Goal: Contribute content: Add original content to the website for others to see

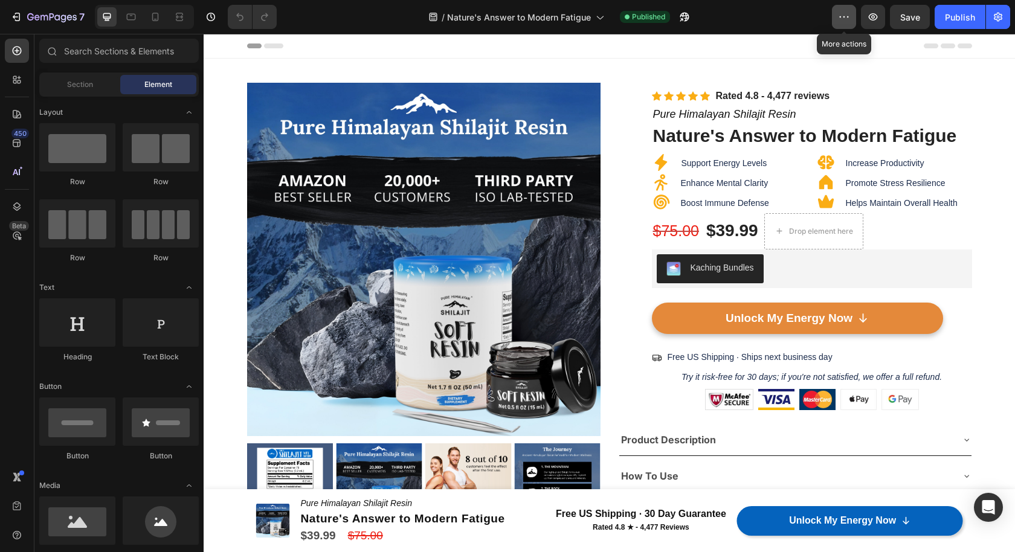
click at [847, 16] on icon "button" at bounding box center [844, 17] width 12 height 12
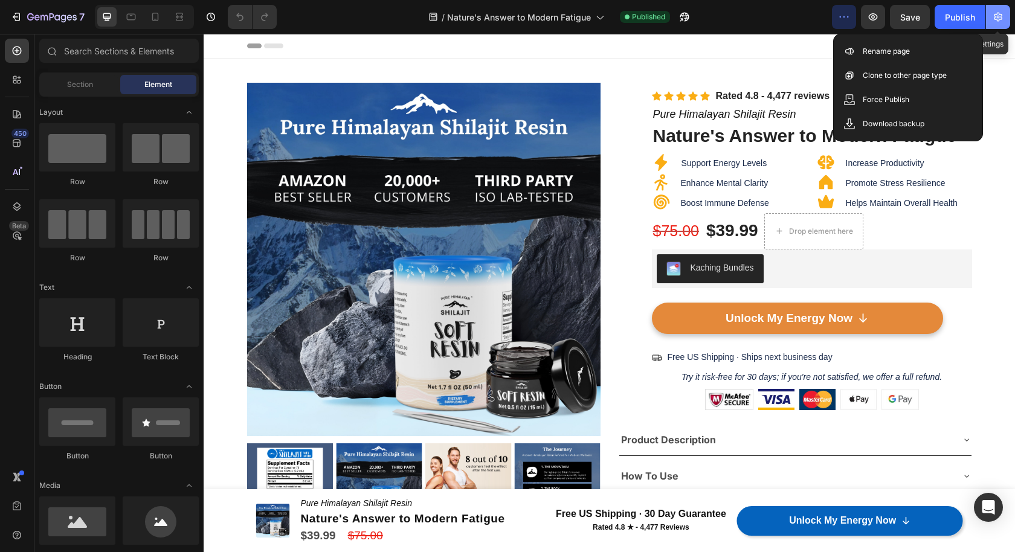
click at [997, 17] on icon "button" at bounding box center [998, 17] width 3 height 3
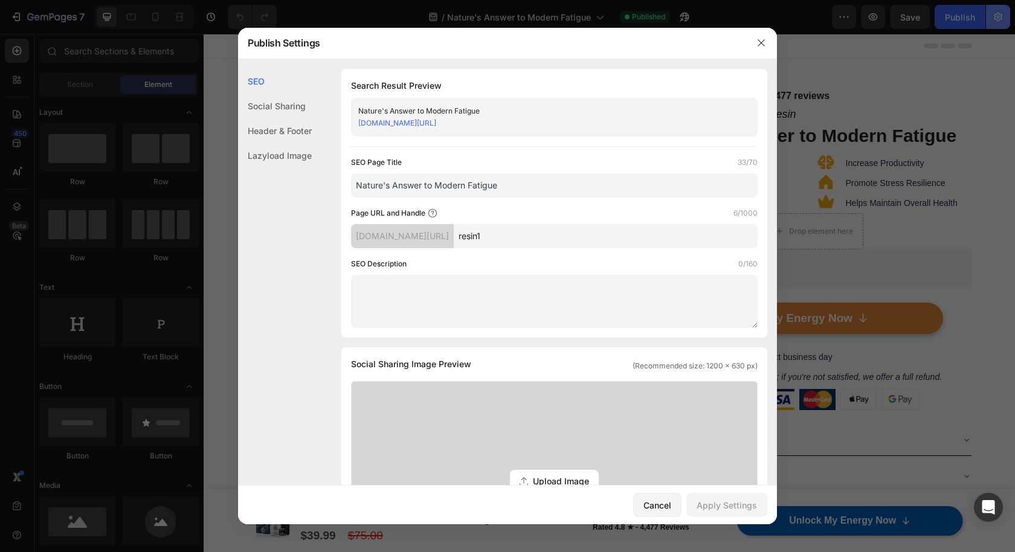
click at [997, 17] on div at bounding box center [507, 276] width 1015 height 552
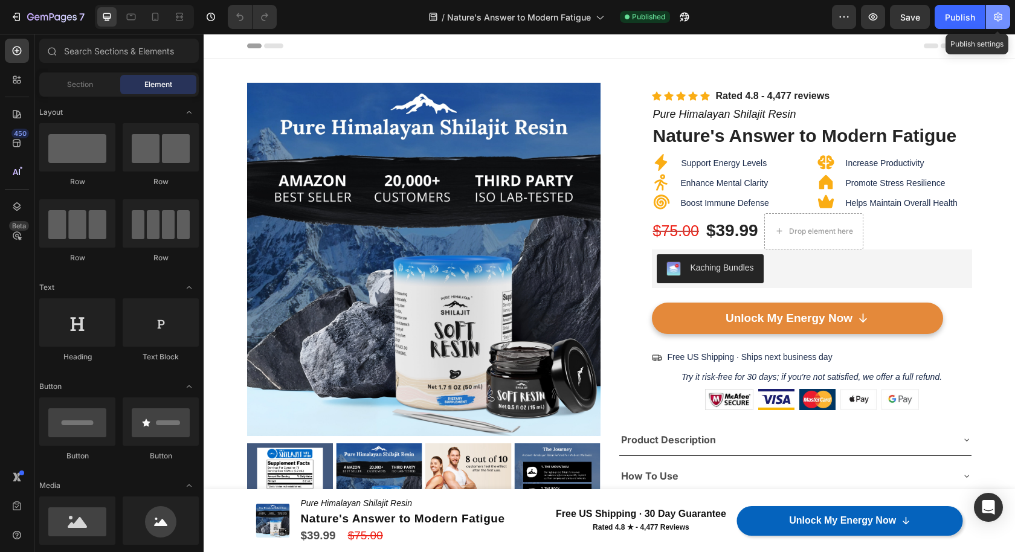
click at [997, 17] on icon "button" at bounding box center [998, 17] width 3 height 3
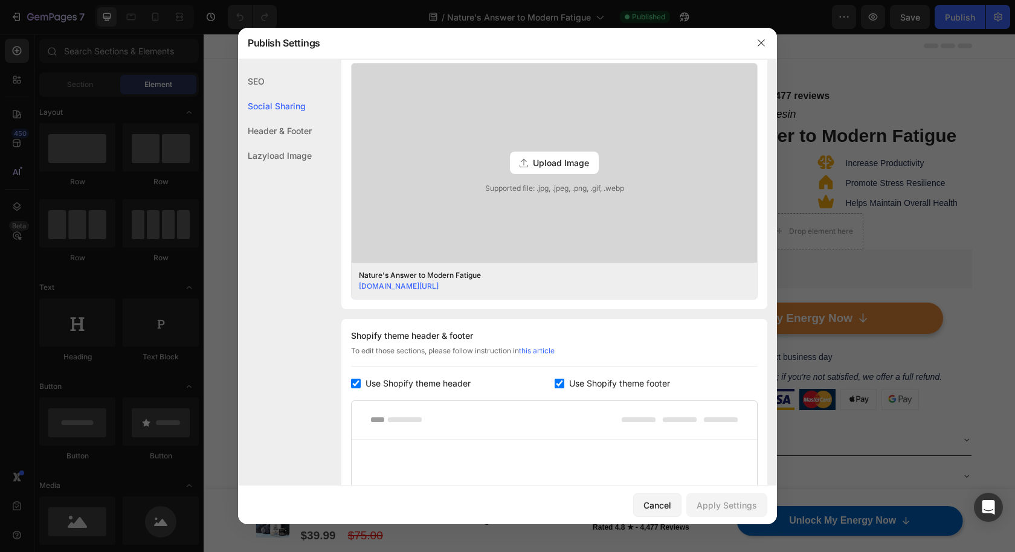
scroll to position [286, 0]
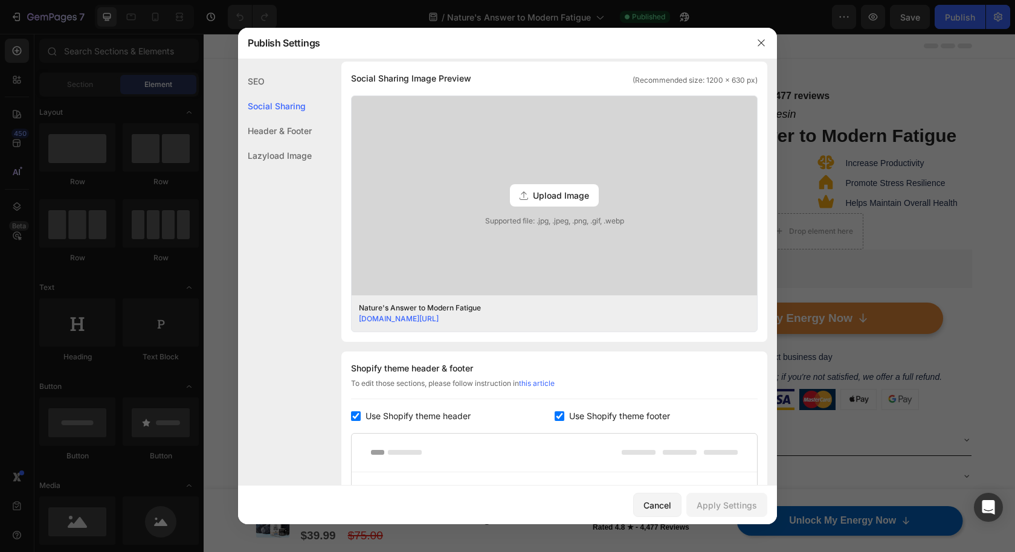
click at [533, 194] on span "Upload Image" at bounding box center [561, 195] width 56 height 13
click at [0, 0] on input "Upload Image Supported file: .jpg, .jpeg, .png, .gif, .webp" at bounding box center [0, 0] width 0 height 0
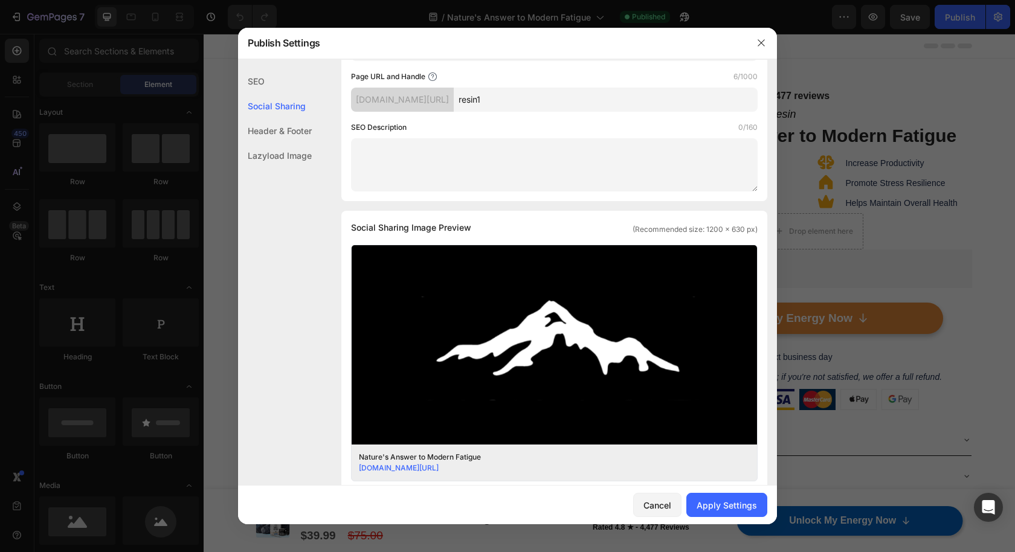
scroll to position [51, 0]
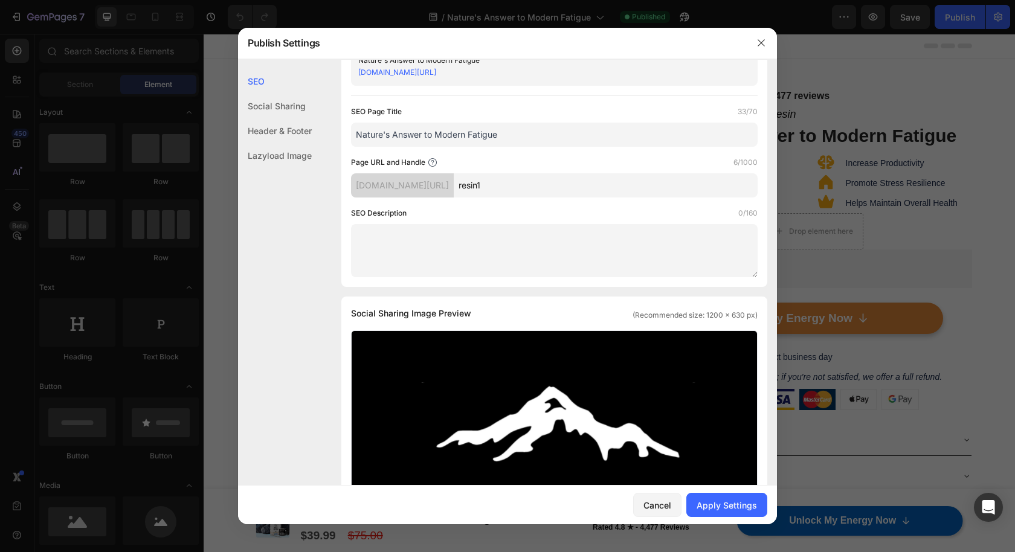
click at [290, 97] on div "Social Sharing" at bounding box center [275, 106] width 74 height 25
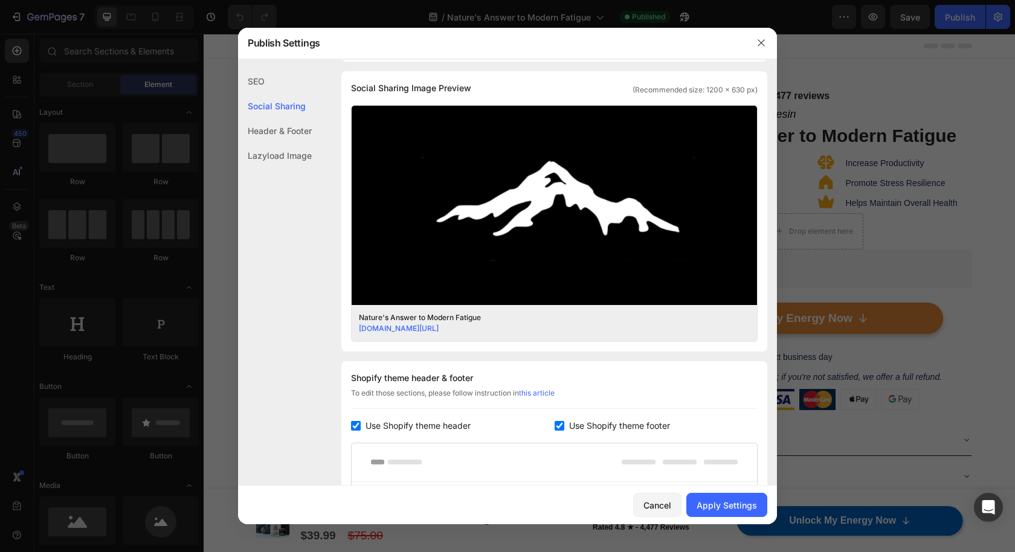
click at [282, 121] on div "Header & Footer" at bounding box center [275, 130] width 74 height 25
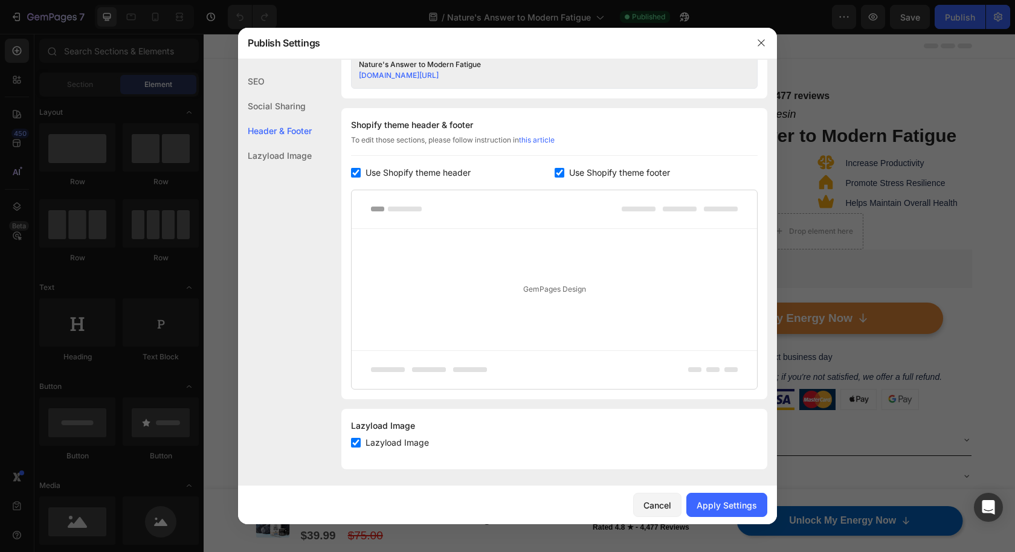
click at [278, 152] on div "Lazyload Image" at bounding box center [275, 155] width 74 height 25
click at [263, 83] on div "SEO" at bounding box center [275, 81] width 74 height 25
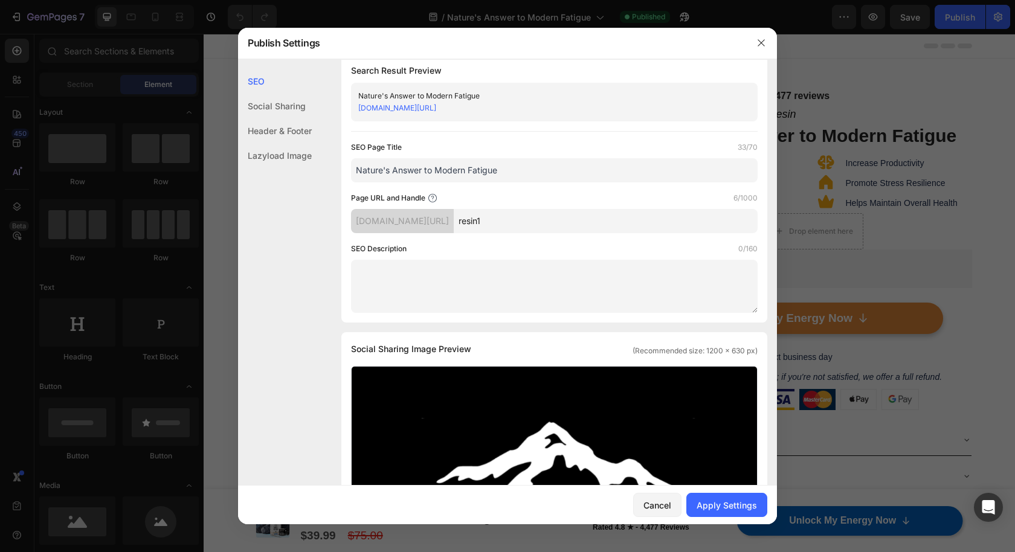
scroll to position [0, 0]
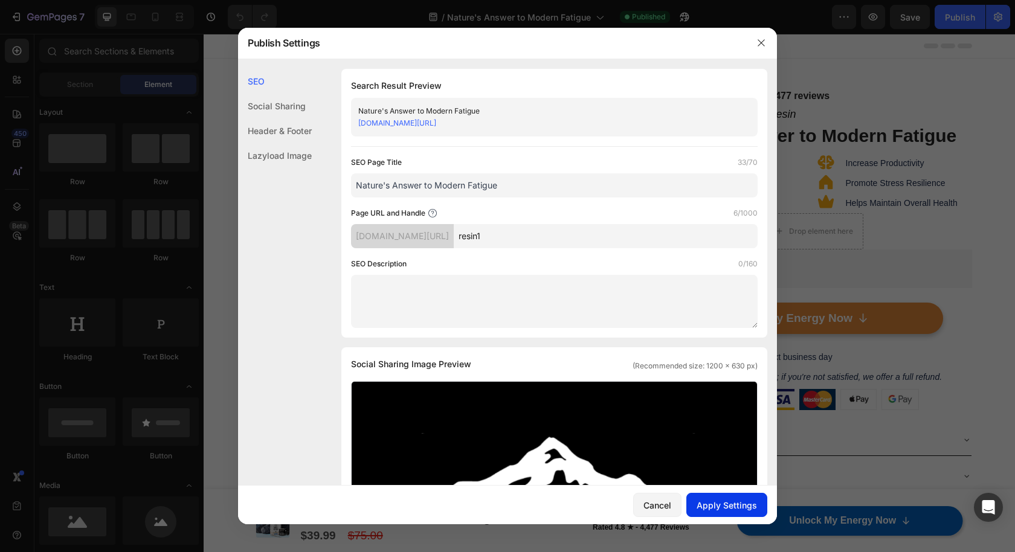
click at [718, 509] on div "Apply Settings" at bounding box center [726, 505] width 60 height 13
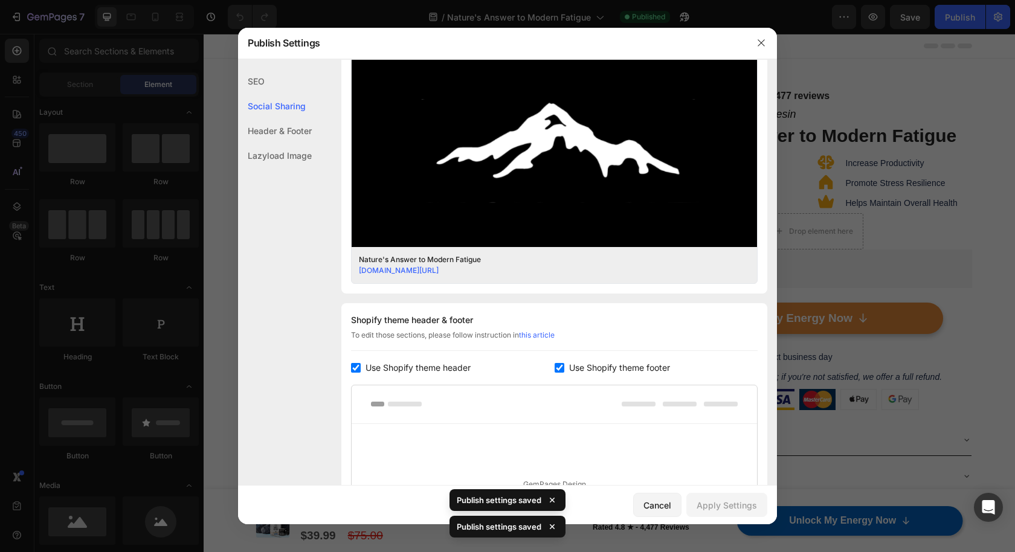
scroll to position [343, 0]
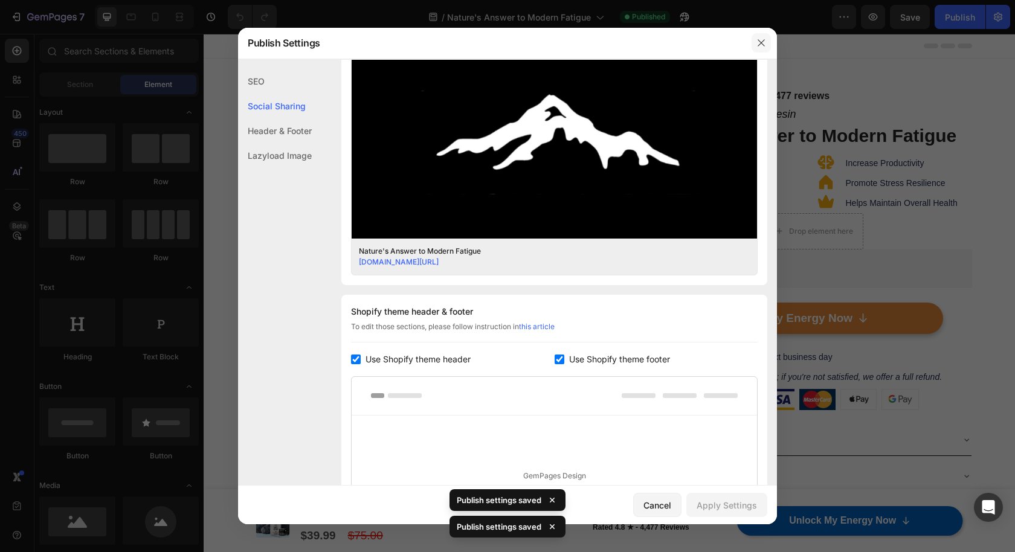
click at [760, 39] on icon "button" at bounding box center [761, 43] width 10 height 10
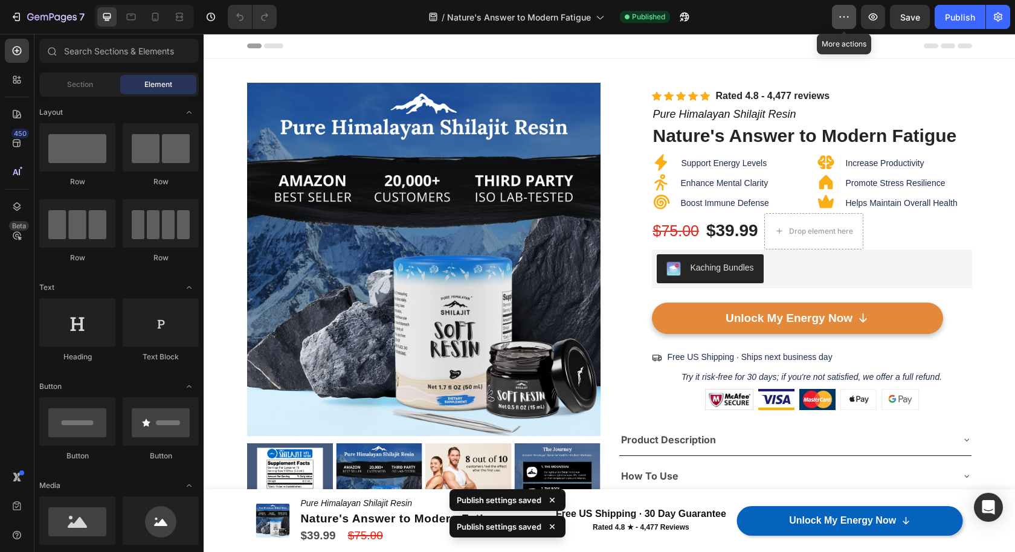
click at [846, 20] on icon "button" at bounding box center [844, 17] width 12 height 12
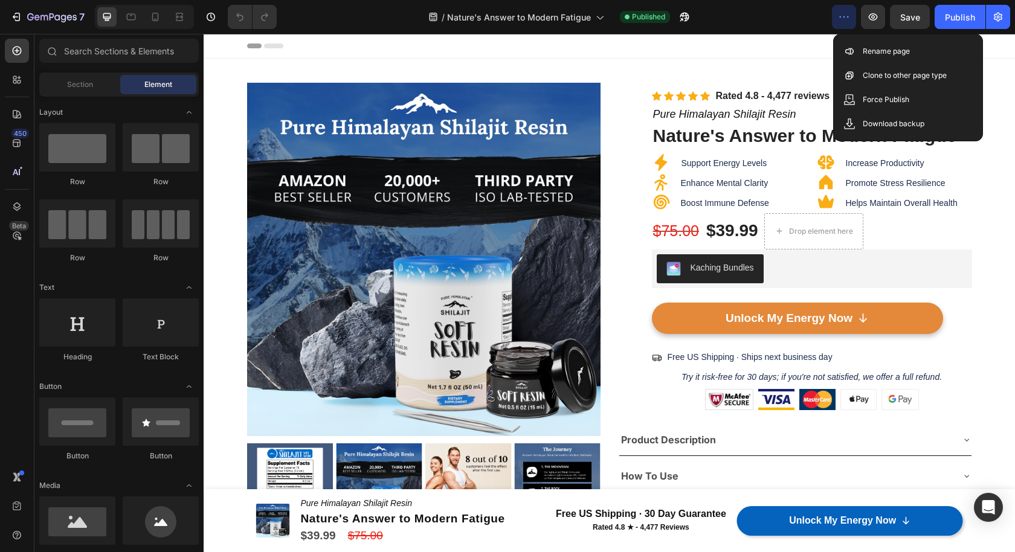
click at [846, 20] on icon "button" at bounding box center [844, 17] width 12 height 12
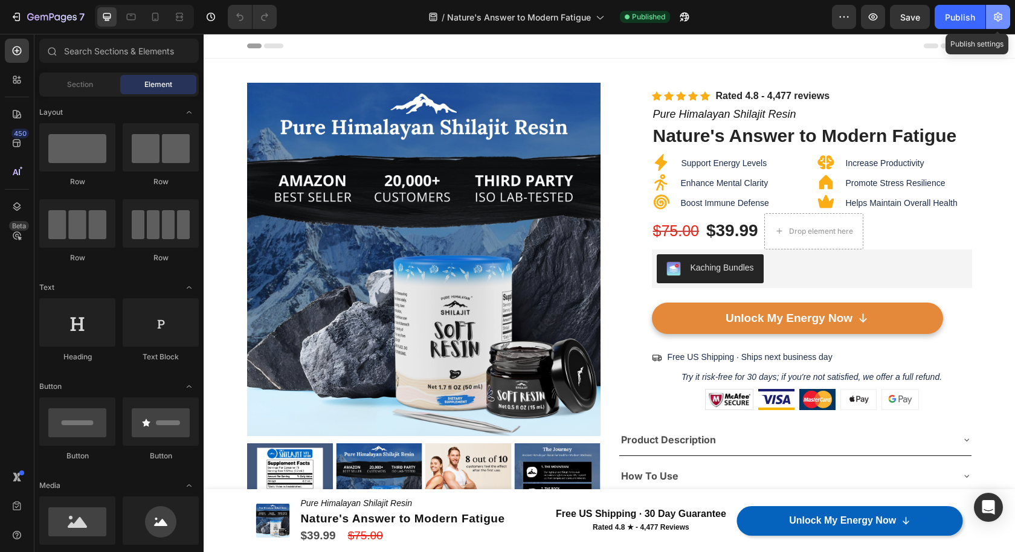
click at [991, 24] on button "button" at bounding box center [998, 17] width 24 height 24
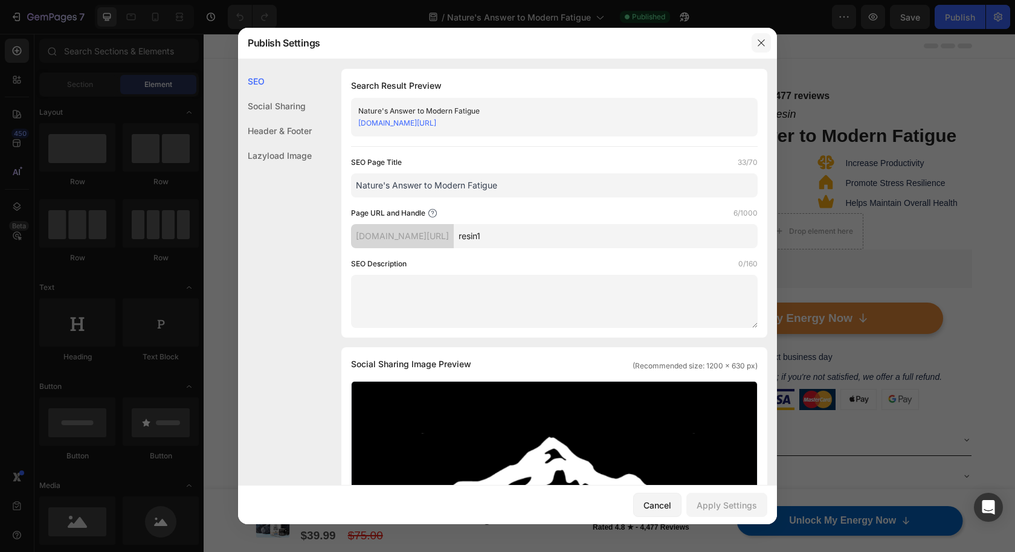
click at [764, 47] on icon "button" at bounding box center [761, 43] width 10 height 10
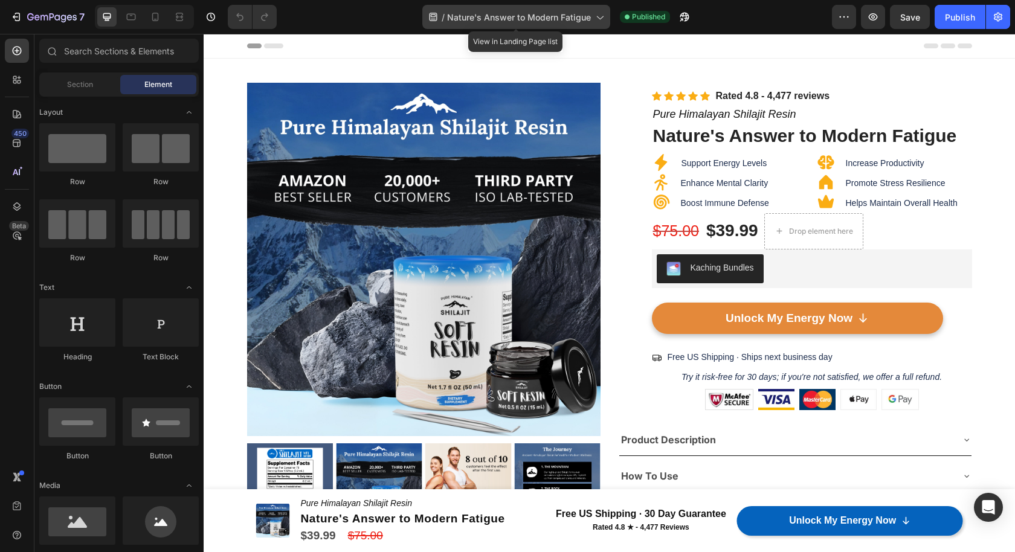
click at [529, 25] on div "/ Nature's Answer to Modern Fatigue" at bounding box center [516, 17] width 188 height 24
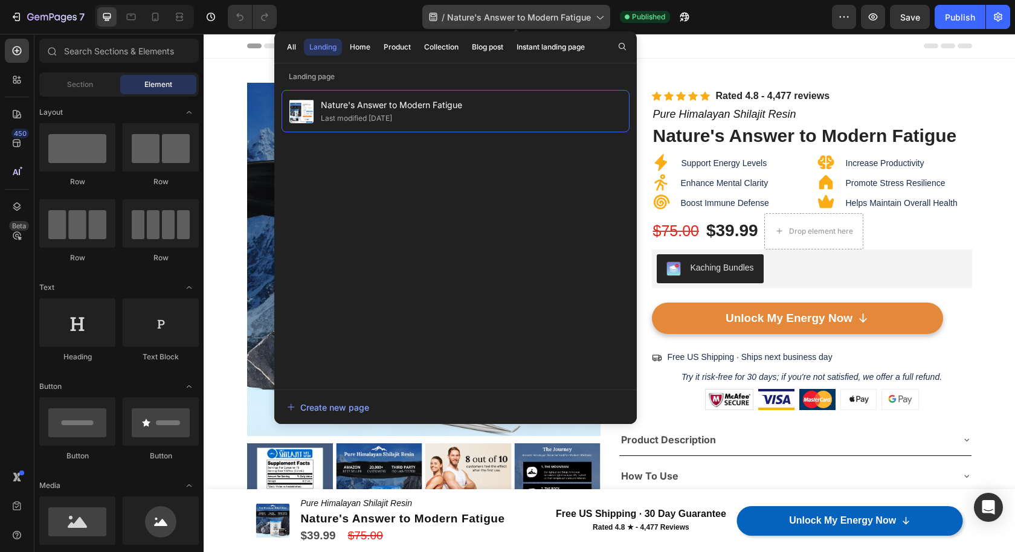
click at [529, 25] on div "/ Nature's Answer to Modern Fatigue" at bounding box center [516, 17] width 188 height 24
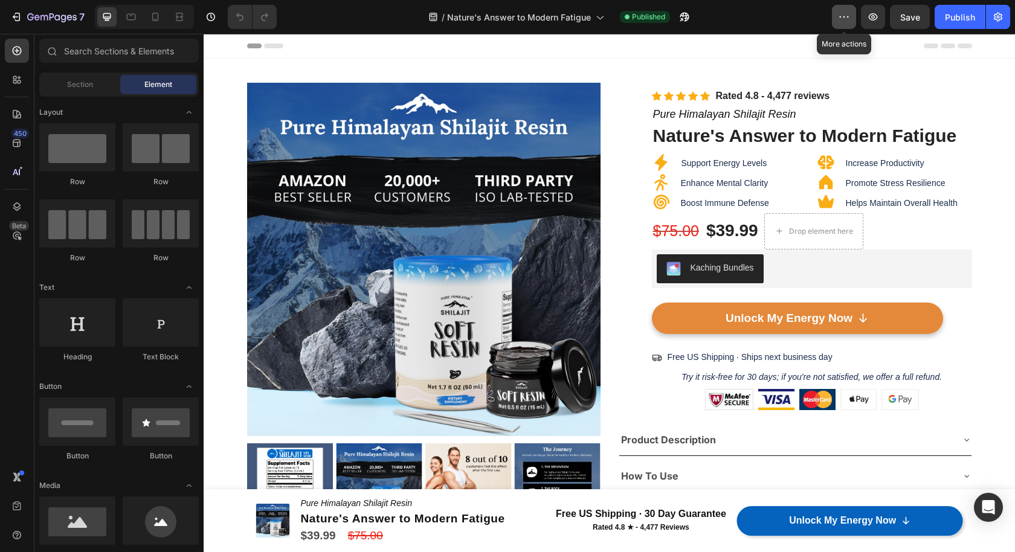
click at [849, 23] on button "button" at bounding box center [844, 17] width 24 height 24
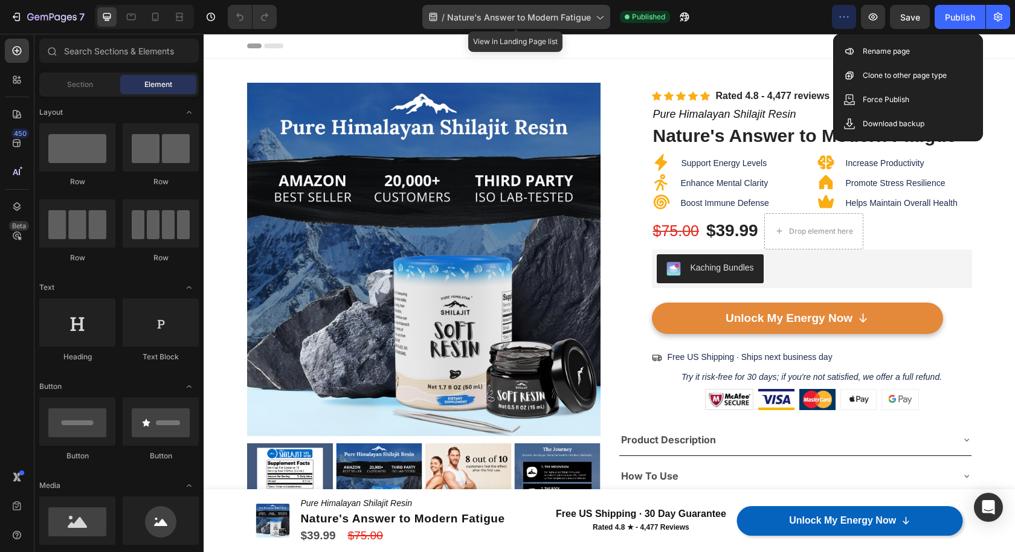
click at [584, 15] on span "Nature's Answer to Modern Fatigue" at bounding box center [519, 17] width 144 height 13
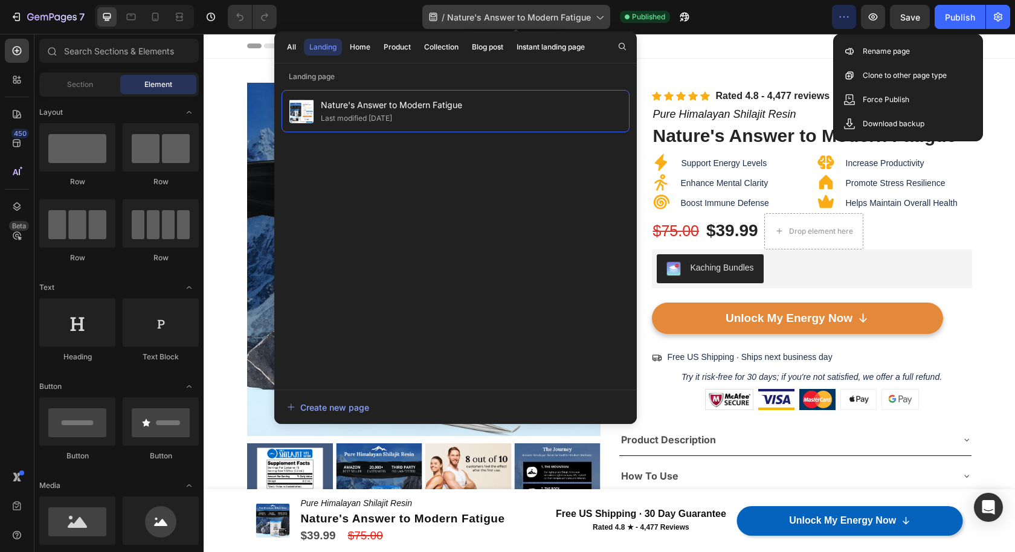
click at [584, 15] on span "Nature's Answer to Modern Fatigue" at bounding box center [519, 17] width 144 height 13
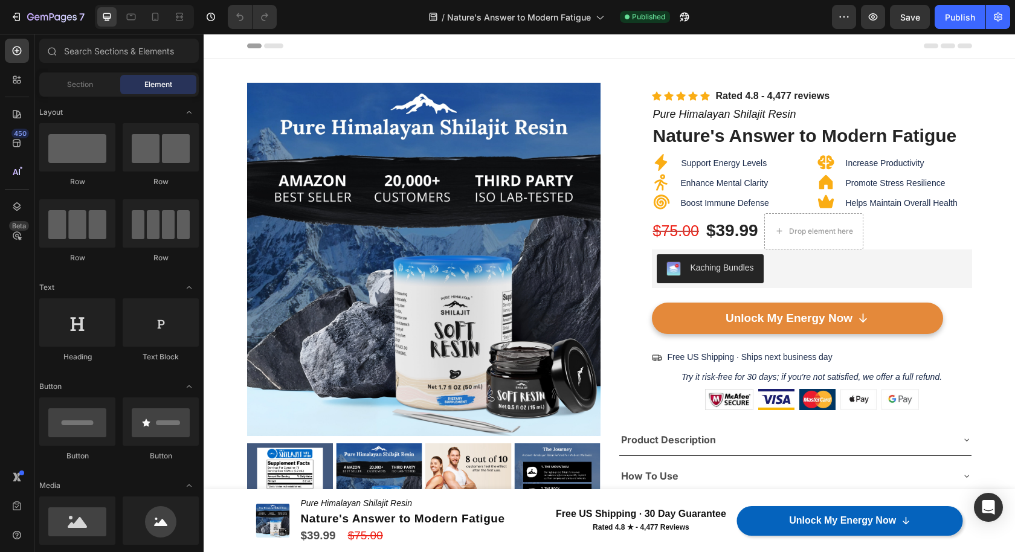
click at [780, 12] on div "/ Nature's Answer to Modern Fatigue Published" at bounding box center [558, 17] width 545 height 24
click at [1002, 22] on icon "button" at bounding box center [998, 17] width 12 height 12
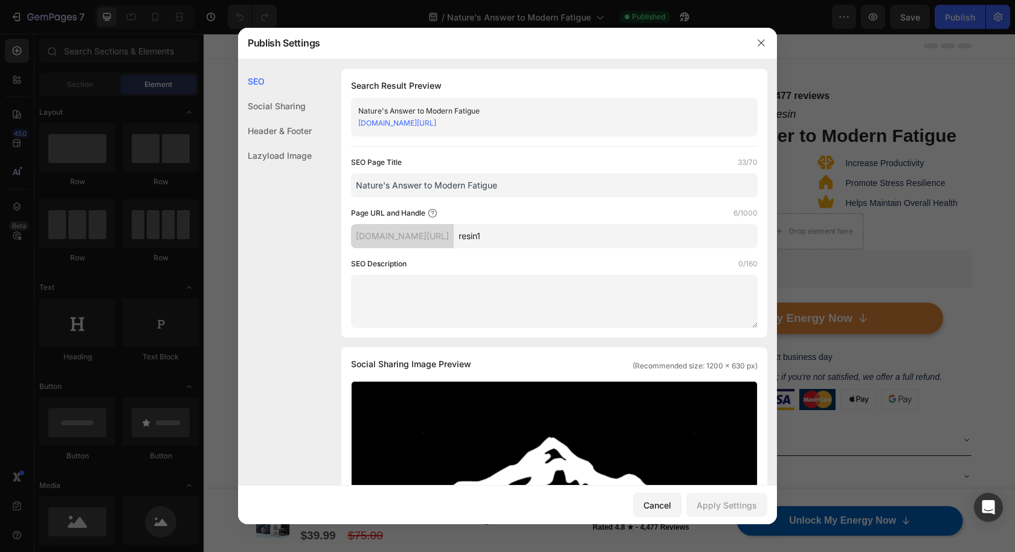
click at [278, 131] on div "Header & Footer" at bounding box center [275, 130] width 74 height 25
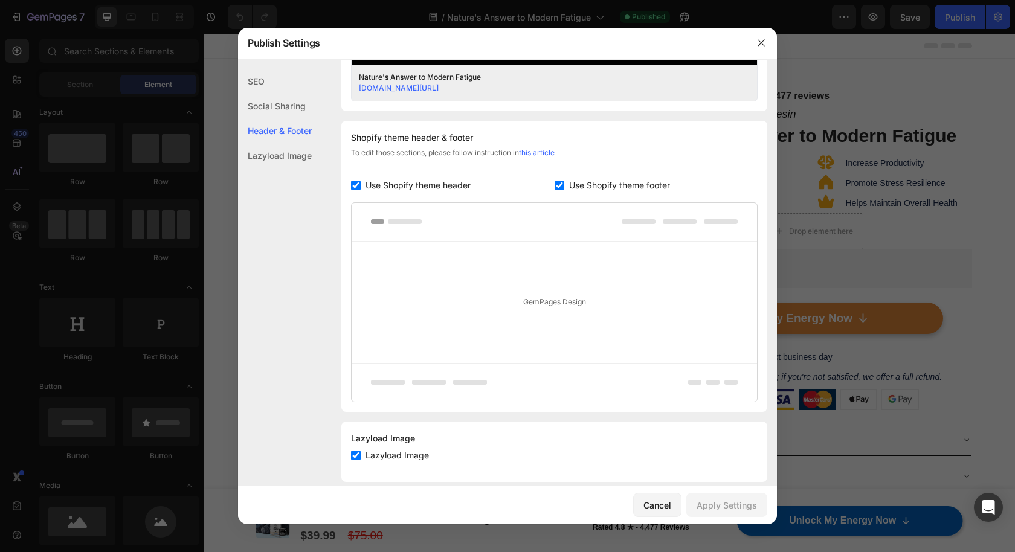
scroll to position [529, 0]
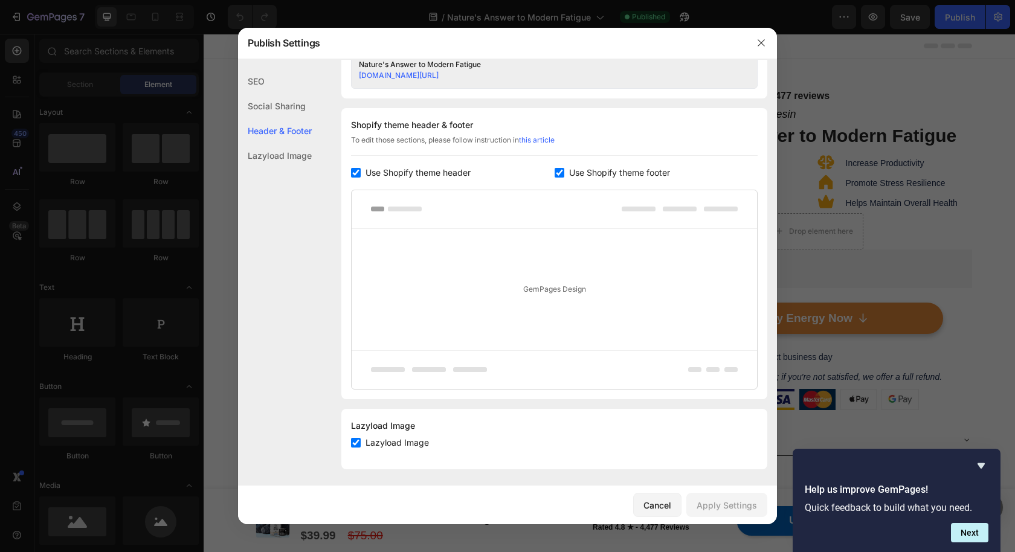
click at [271, 89] on div "SEO" at bounding box center [275, 81] width 74 height 25
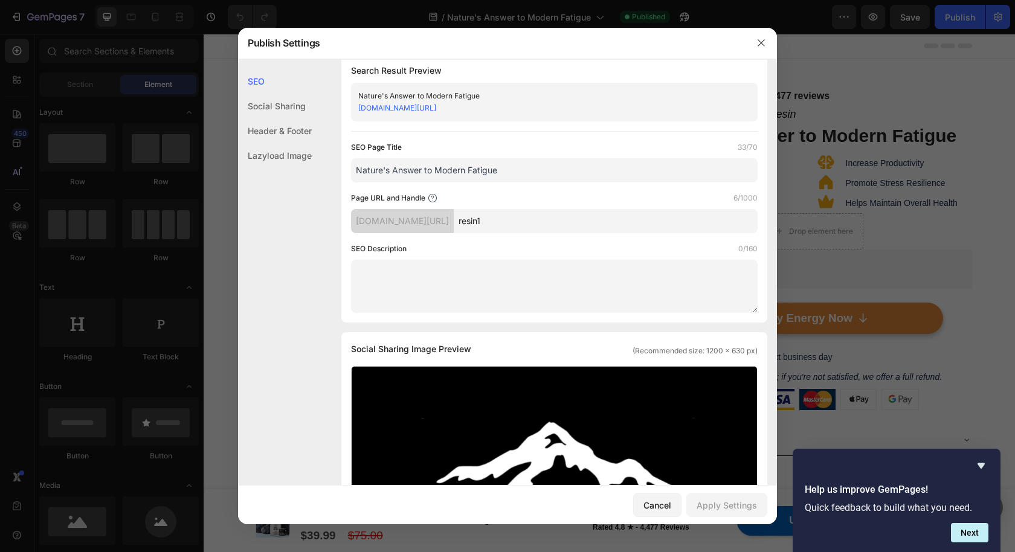
scroll to position [0, 0]
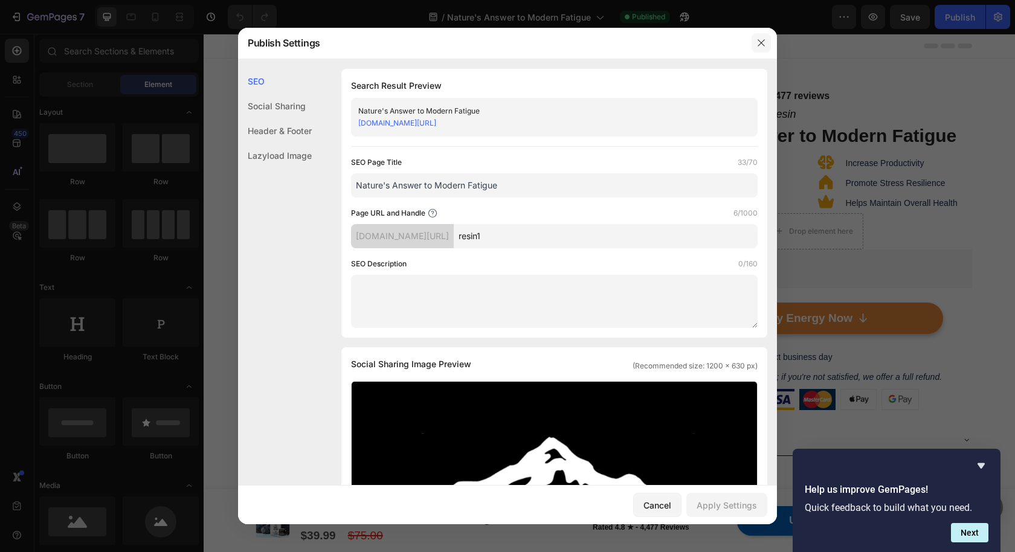
click at [767, 43] on button "button" at bounding box center [760, 42] width 19 height 19
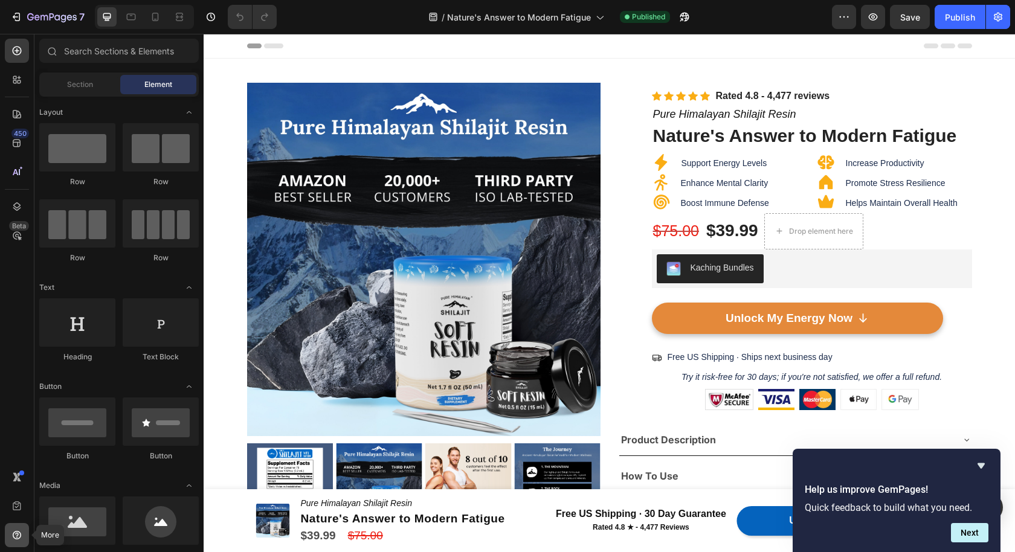
click at [19, 525] on div at bounding box center [17, 535] width 24 height 24
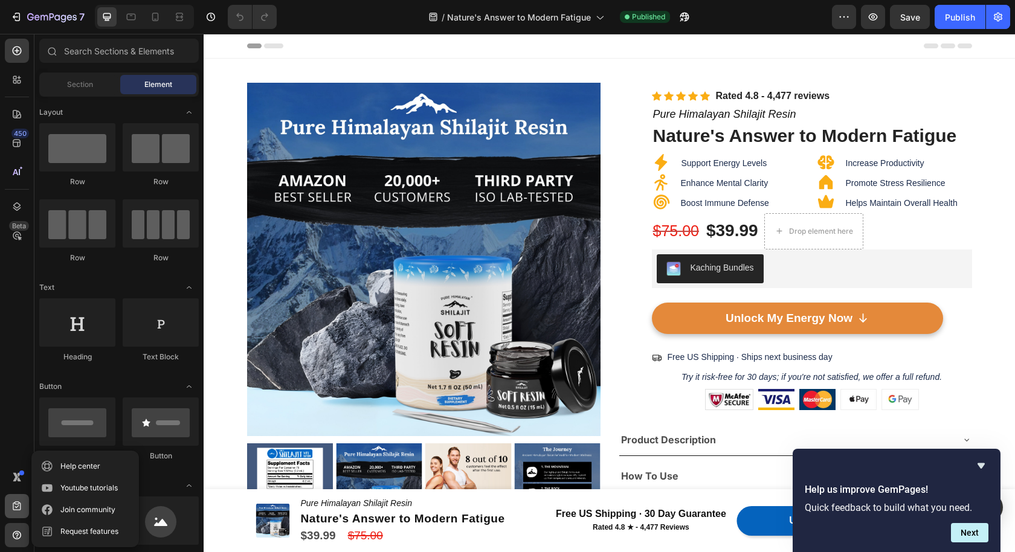
click at [18, 509] on icon at bounding box center [17, 506] width 12 height 12
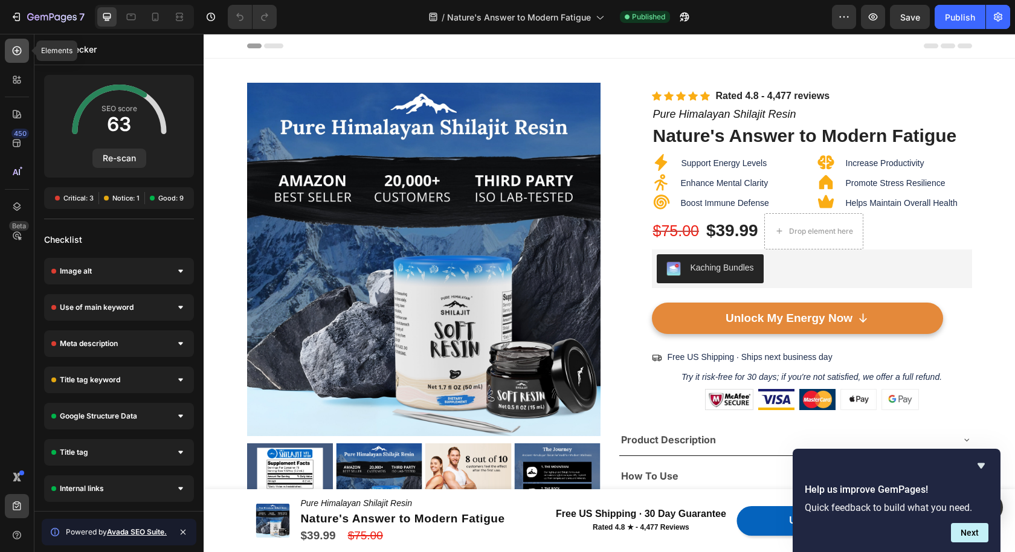
click at [16, 59] on div at bounding box center [17, 51] width 24 height 24
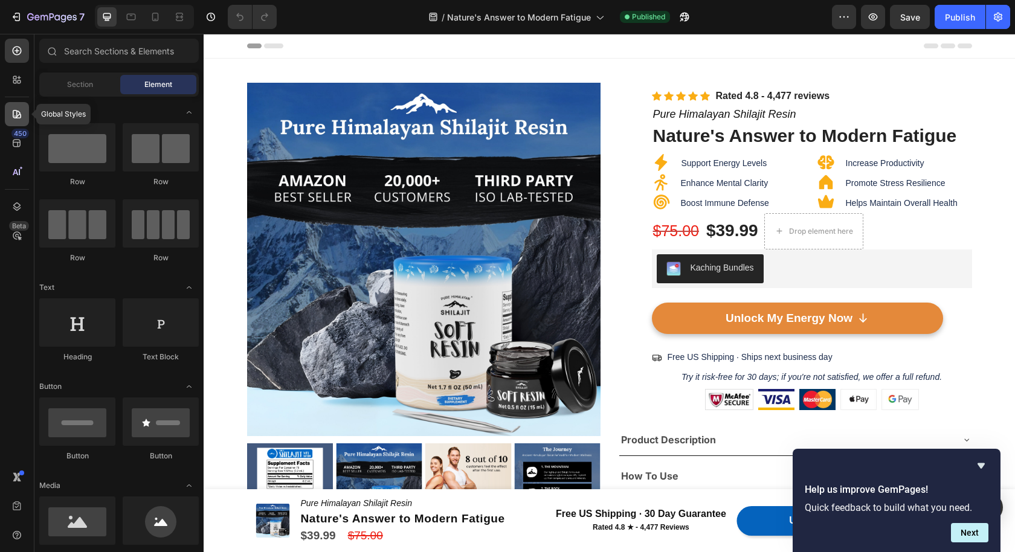
click at [21, 112] on icon at bounding box center [17, 114] width 12 height 12
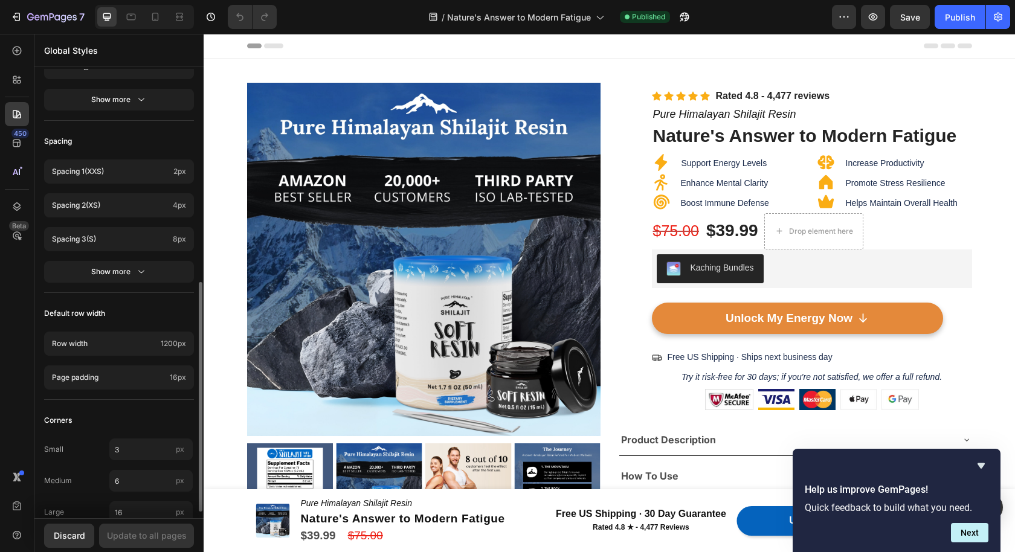
scroll to position [433, 0]
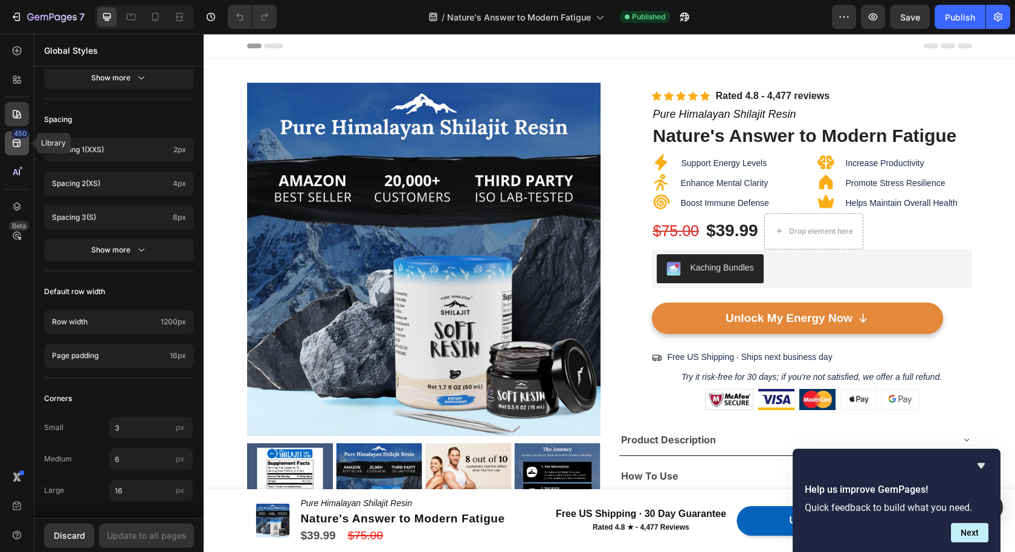
click at [18, 135] on div "450" at bounding box center [20, 134] width 18 height 10
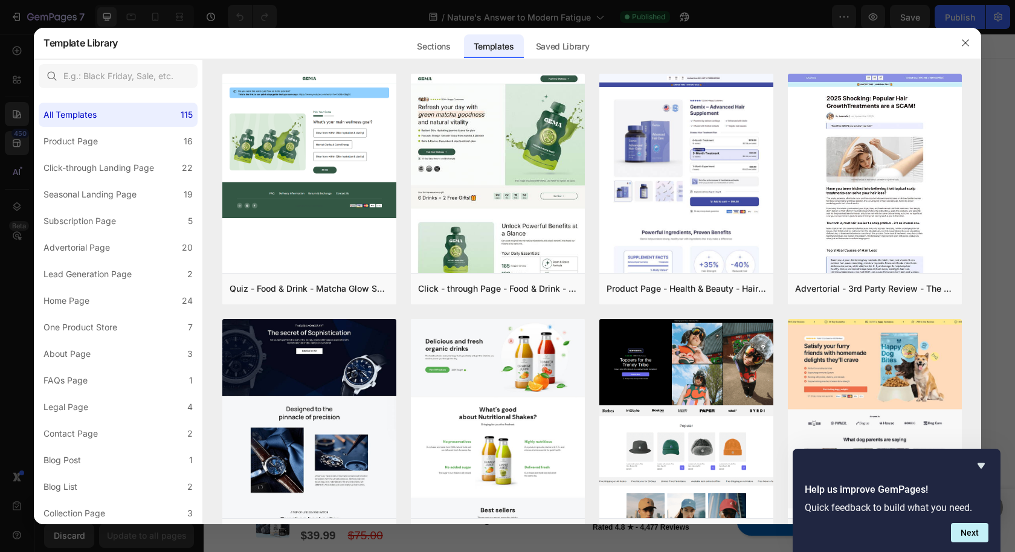
click at [162, 17] on div at bounding box center [507, 276] width 1015 height 552
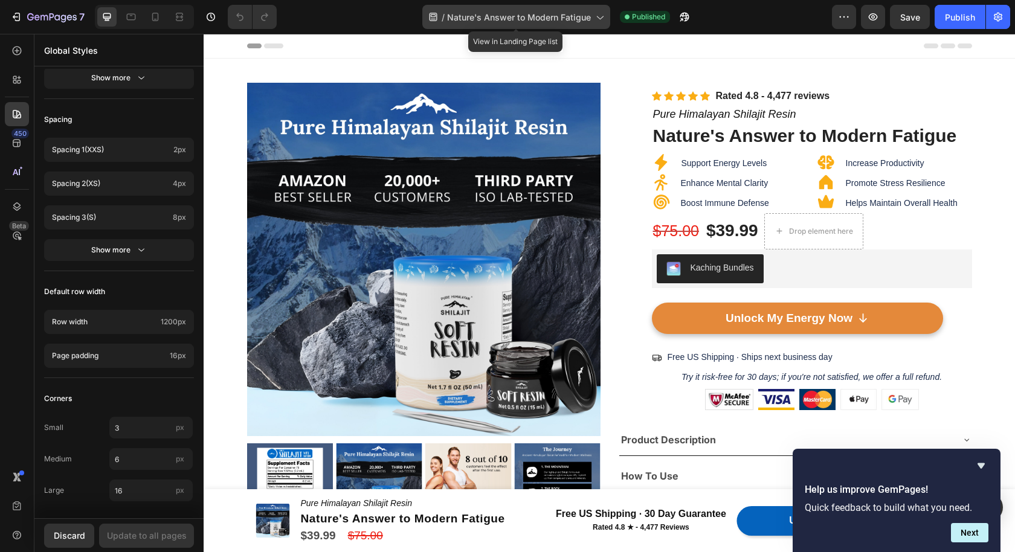
click at [430, 19] on icon at bounding box center [433, 17] width 12 height 12
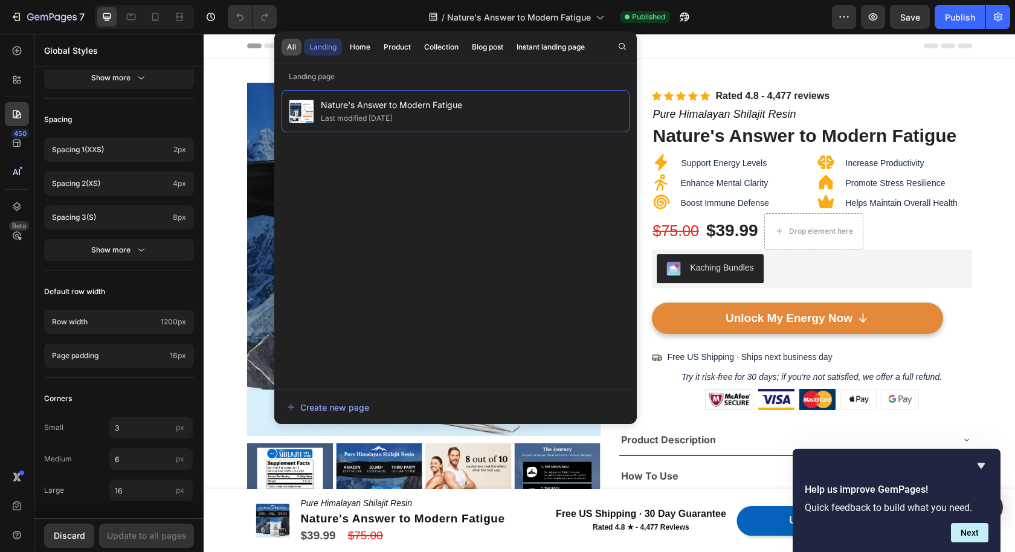
click at [289, 43] on div "All" at bounding box center [291, 47] width 9 height 11
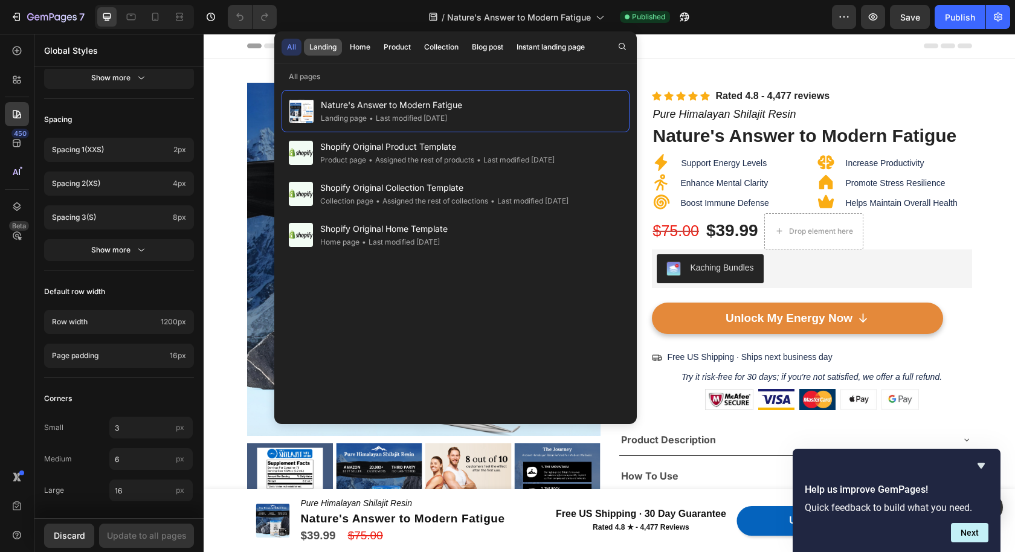
click at [310, 46] on div "Landing" at bounding box center [322, 47] width 27 height 11
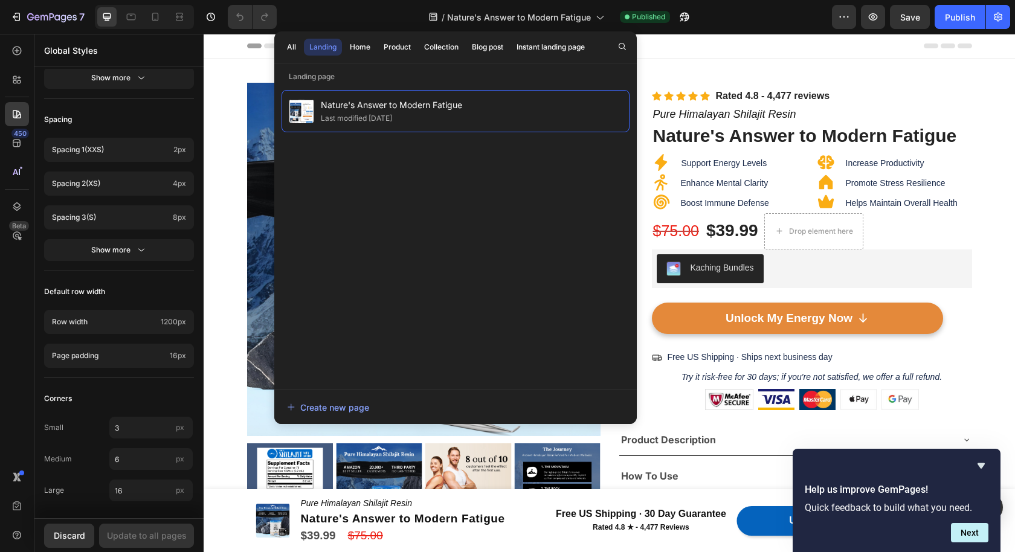
click at [686, 43] on div "Header" at bounding box center [609, 46] width 725 height 24
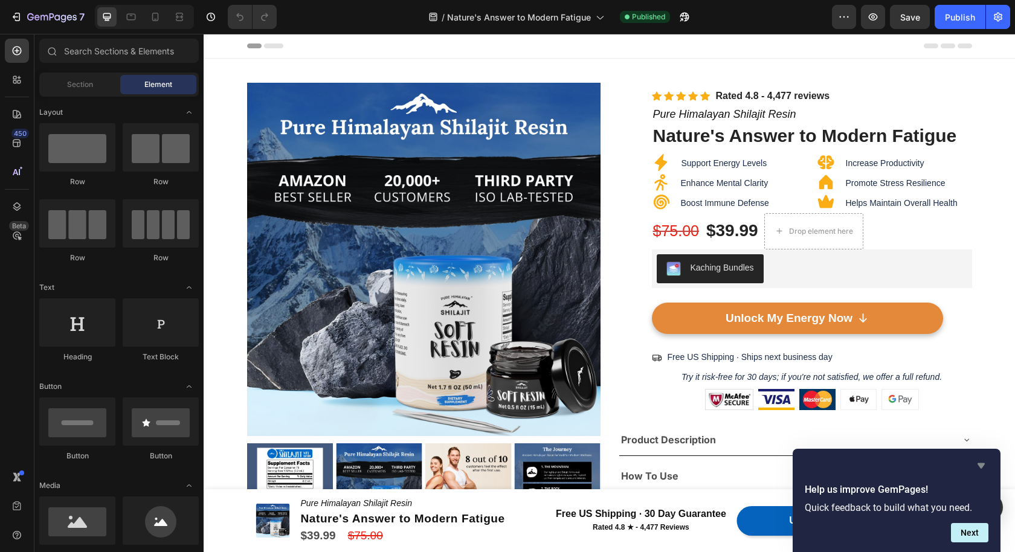
click at [982, 466] on icon "Hide survey" at bounding box center [980, 465] width 7 height 5
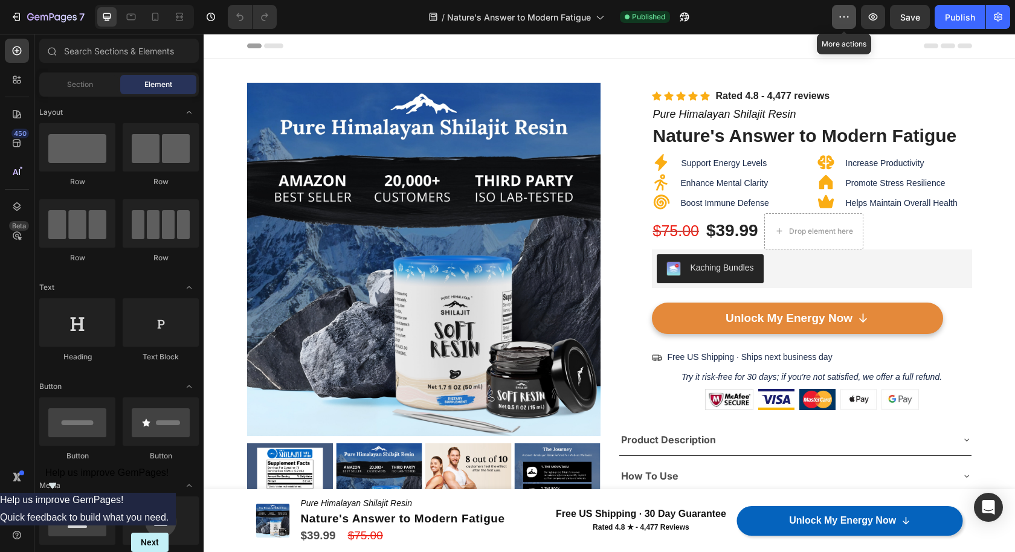
click at [850, 20] on icon "button" at bounding box center [844, 17] width 12 height 12
click at [800, 18] on div "/ Nature's Answer to Modern Fatigue Published" at bounding box center [558, 17] width 545 height 24
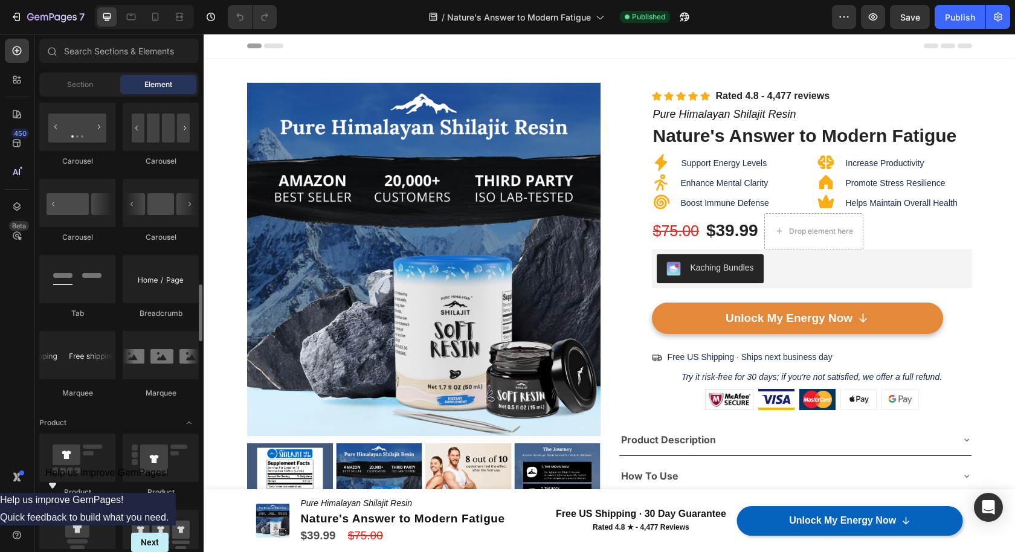
scroll to position [778, 0]
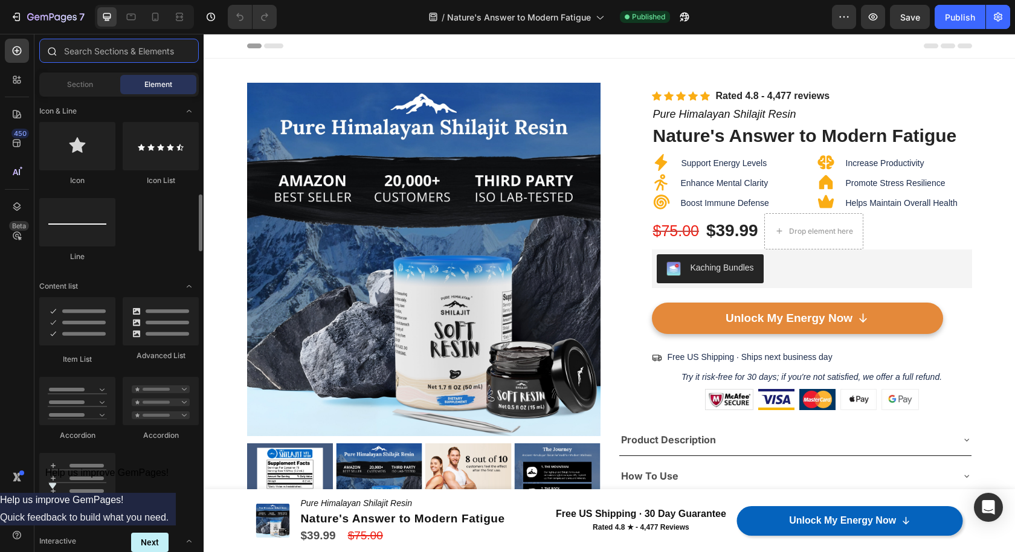
click at [85, 55] on input "text" at bounding box center [118, 51] width 159 height 24
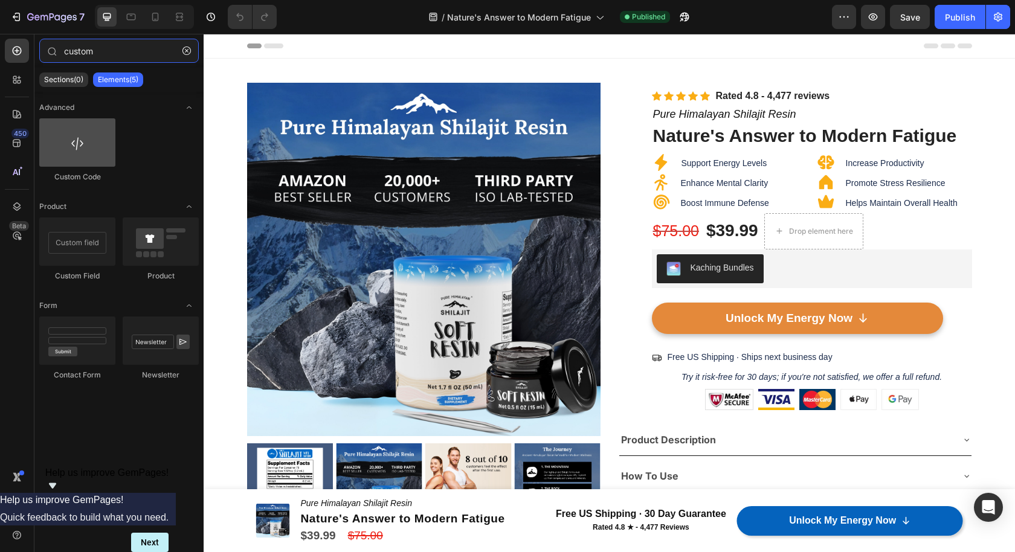
type input "custom"
click at [82, 141] on div at bounding box center [77, 142] width 76 height 48
drag, startPoint x: 82, startPoint y: 141, endPoint x: 69, endPoint y: 147, distance: 14.3
click at [69, 147] on div at bounding box center [77, 142] width 76 height 48
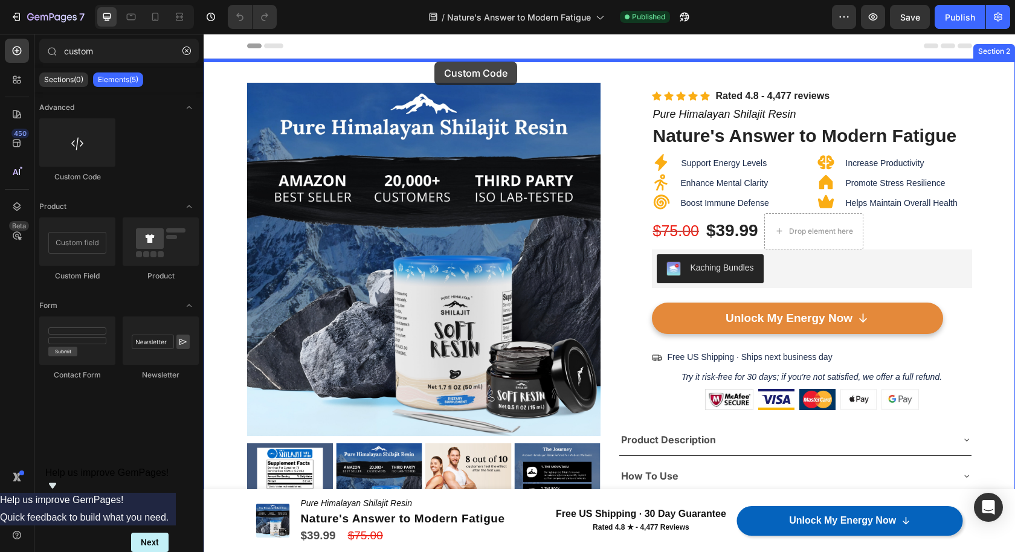
drag, startPoint x: 275, startPoint y: 176, endPoint x: 434, endPoint y: 62, distance: 196.0
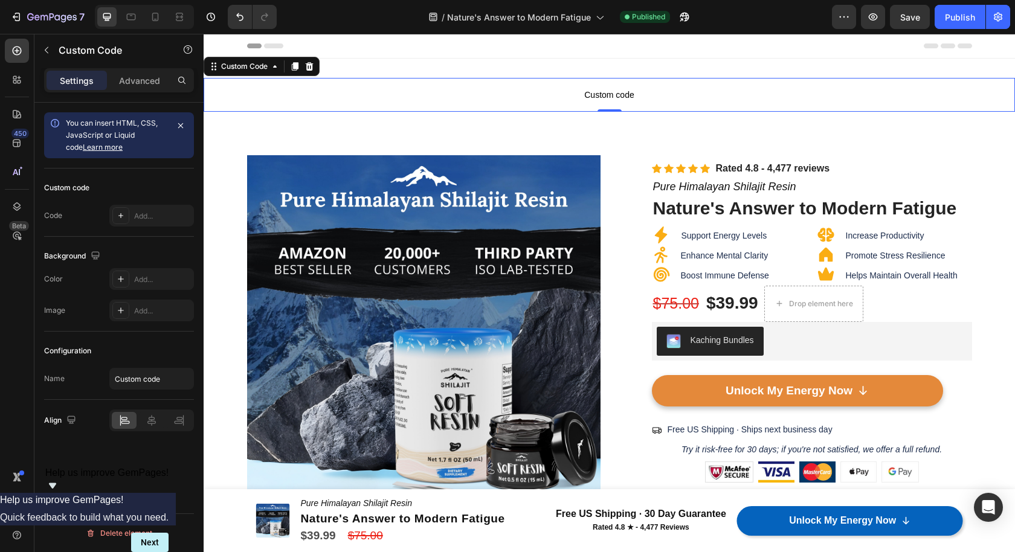
click at [420, 100] on span "Custom code" at bounding box center [609, 95] width 811 height 14
click at [141, 214] on div "Add..." at bounding box center [162, 216] width 57 height 11
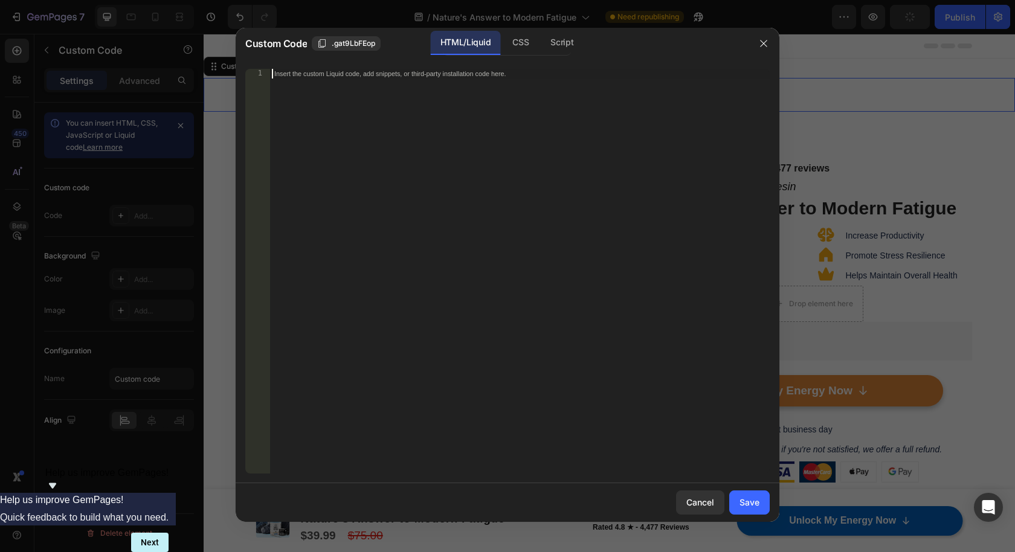
click at [370, 118] on div "Insert the custom Liquid code, add snippets, or third-party installation code h…" at bounding box center [519, 281] width 500 height 424
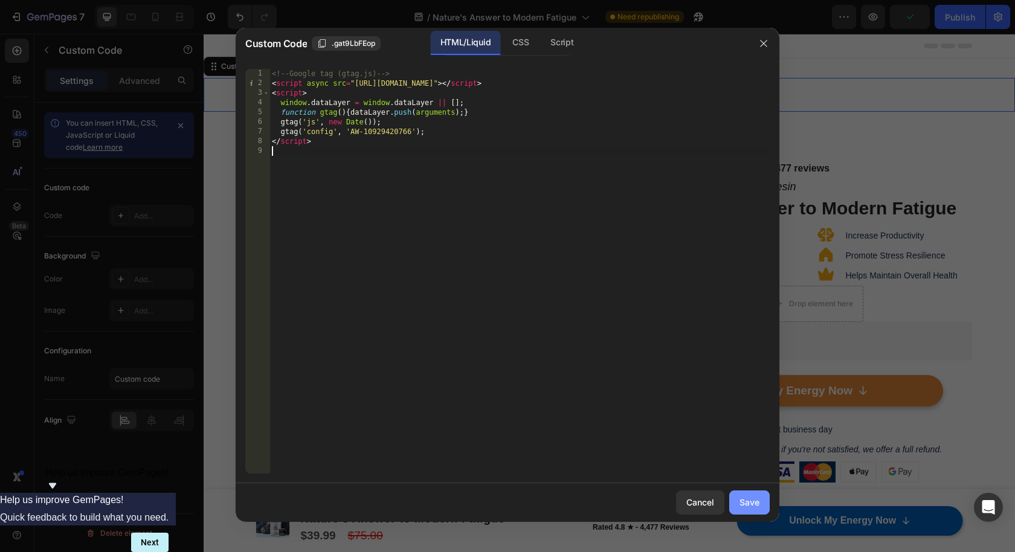
click at [753, 504] on div "Save" at bounding box center [749, 502] width 20 height 13
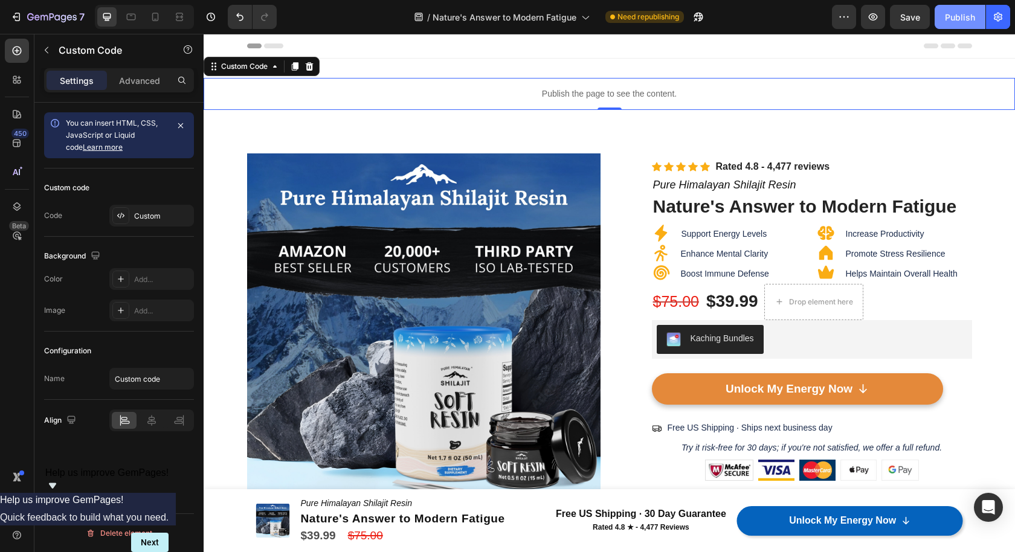
click at [964, 14] on div "Publish" at bounding box center [960, 17] width 30 height 13
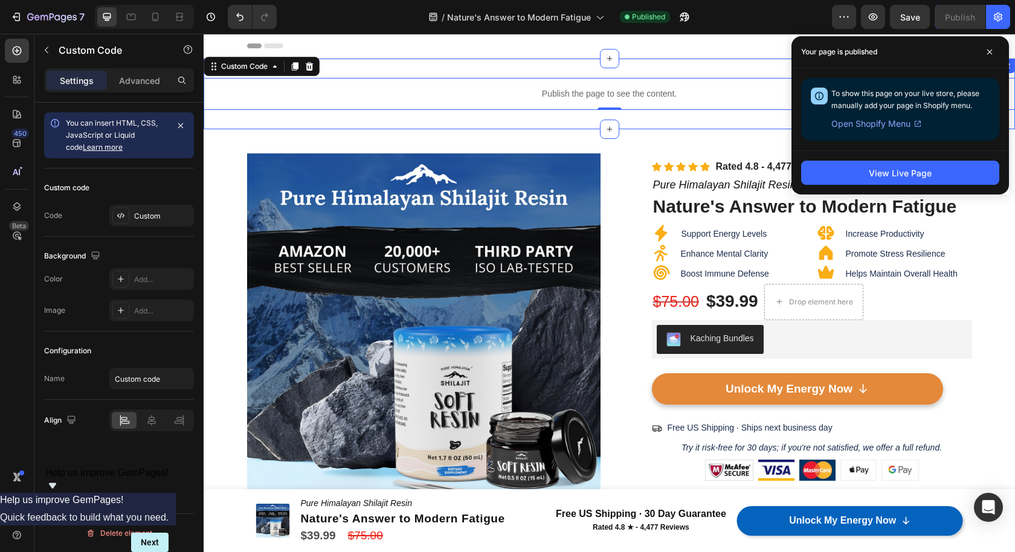
click at [753, 69] on div "Publish the page to see the content. Custom Code 0 Section 2" at bounding box center [609, 94] width 811 height 71
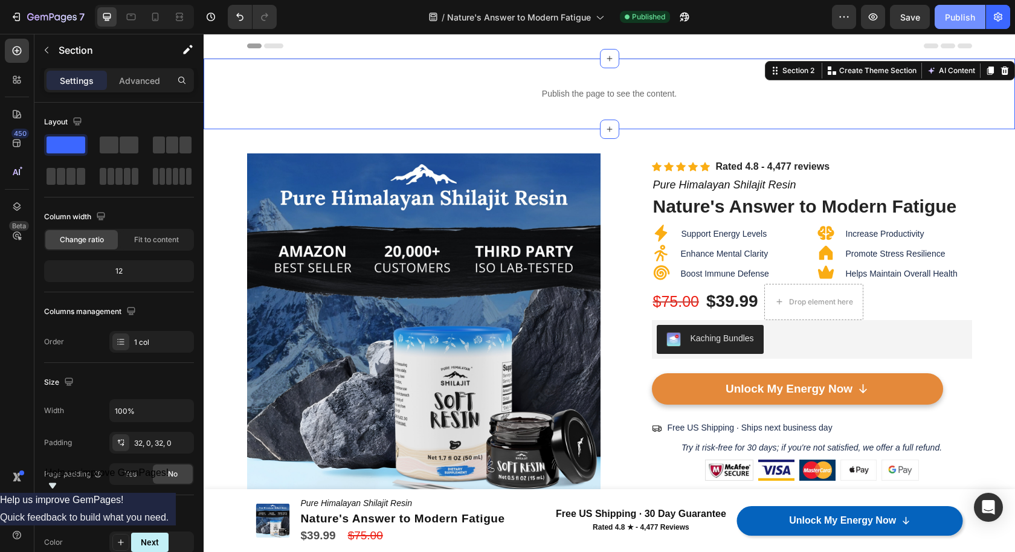
click at [948, 18] on div "Publish" at bounding box center [960, 17] width 30 height 13
click at [18, 13] on icon "button" at bounding box center [17, 17] width 5 height 8
